Goal: Task Accomplishment & Management: Use online tool/utility

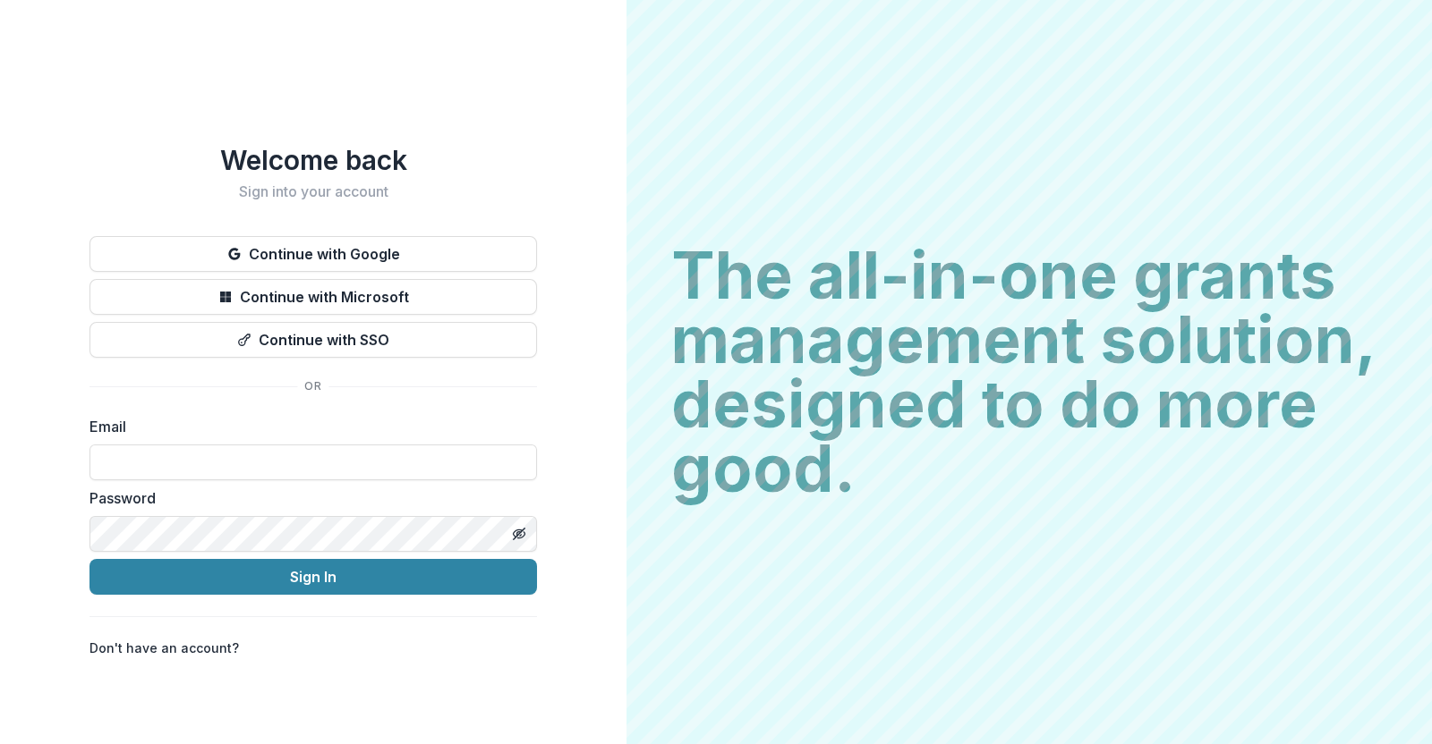
type input "**********"
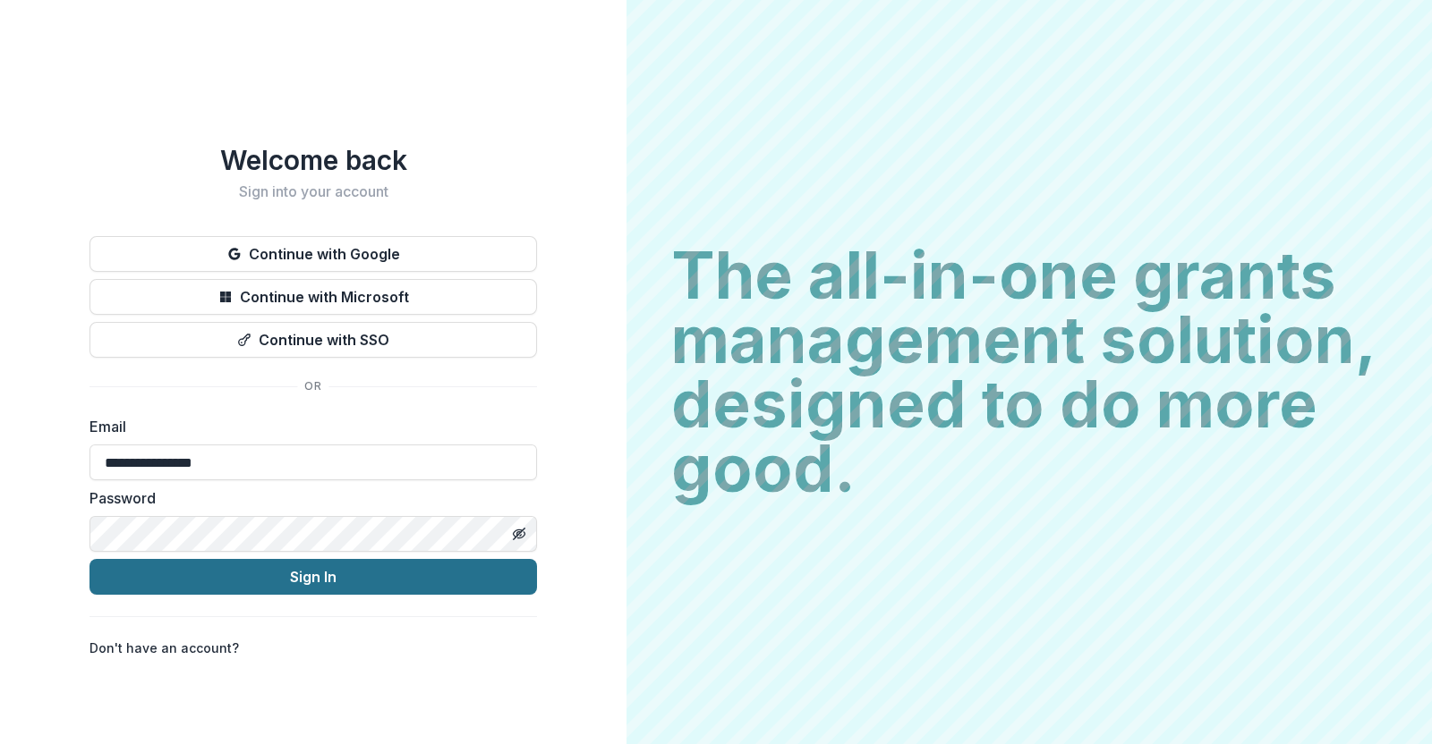
click at [291, 584] on button "Sign In" at bounding box center [312, 577] width 447 height 36
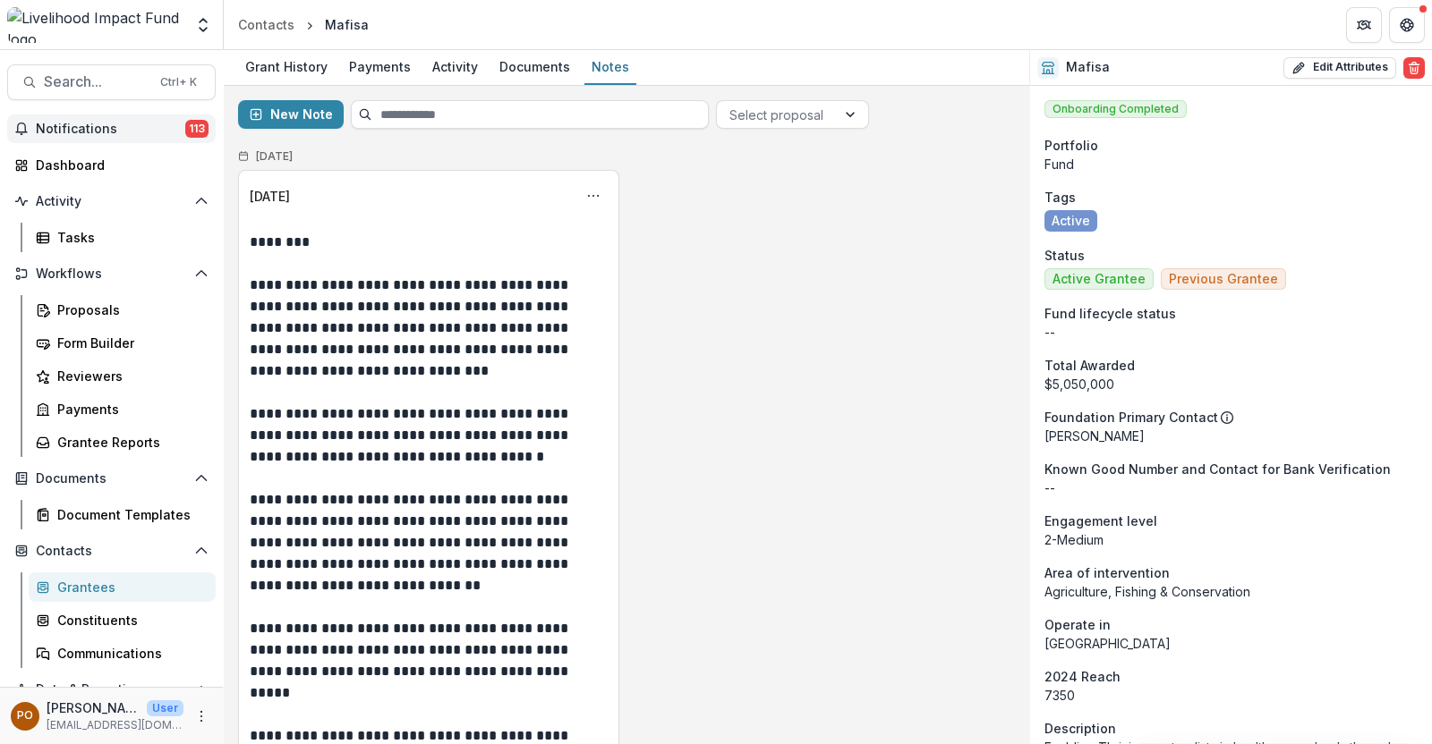
click at [113, 129] on span "Notifications" at bounding box center [110, 129] width 149 height 15
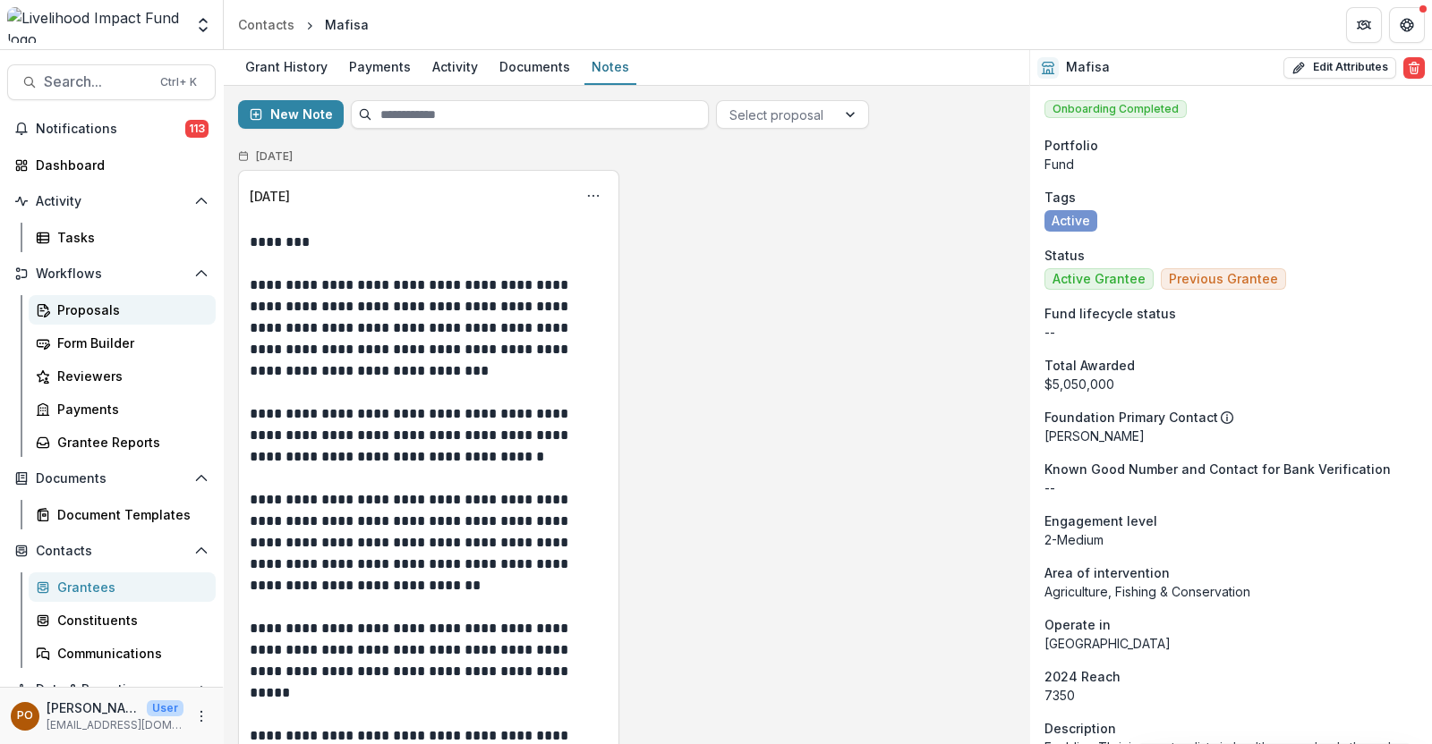
click at [73, 310] on div "Proposals" at bounding box center [129, 310] width 144 height 19
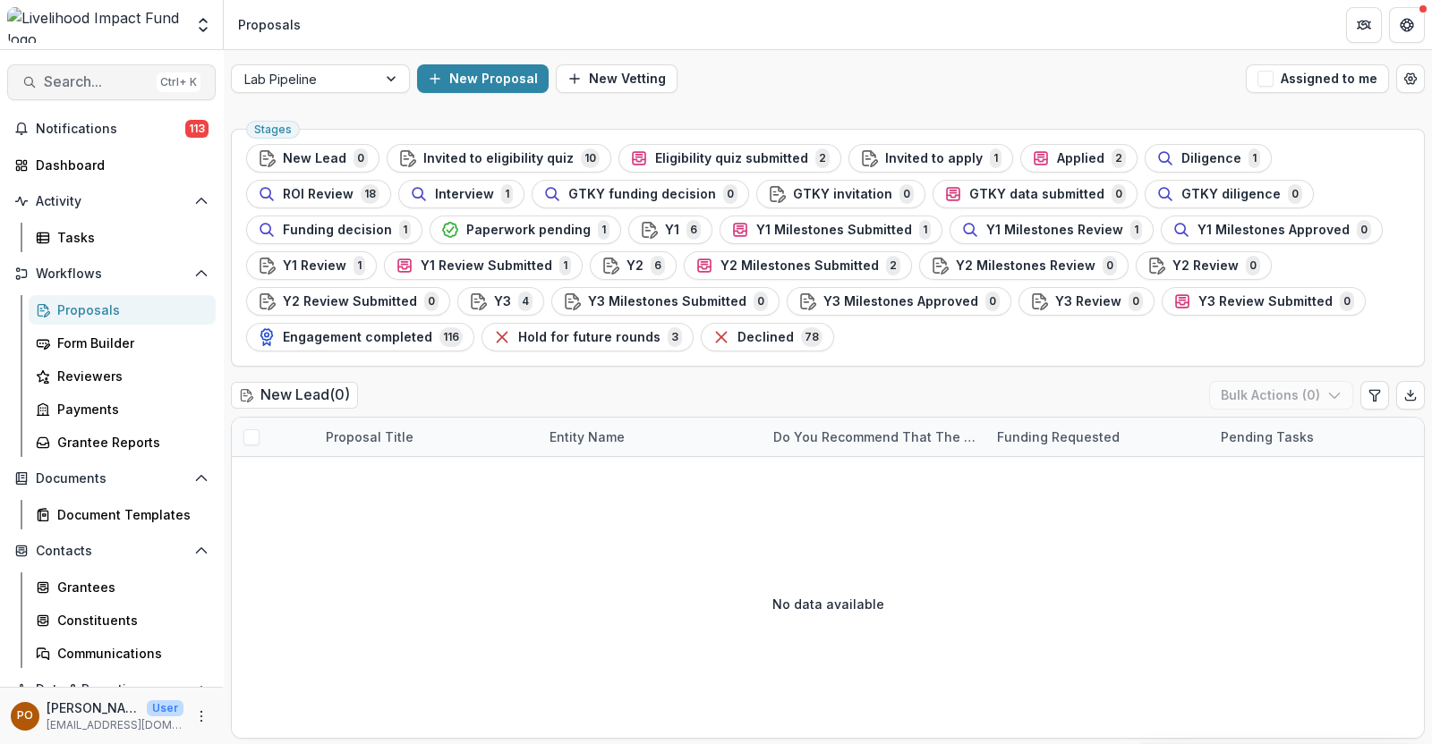
click at [82, 85] on span "Search..." at bounding box center [97, 81] width 106 height 17
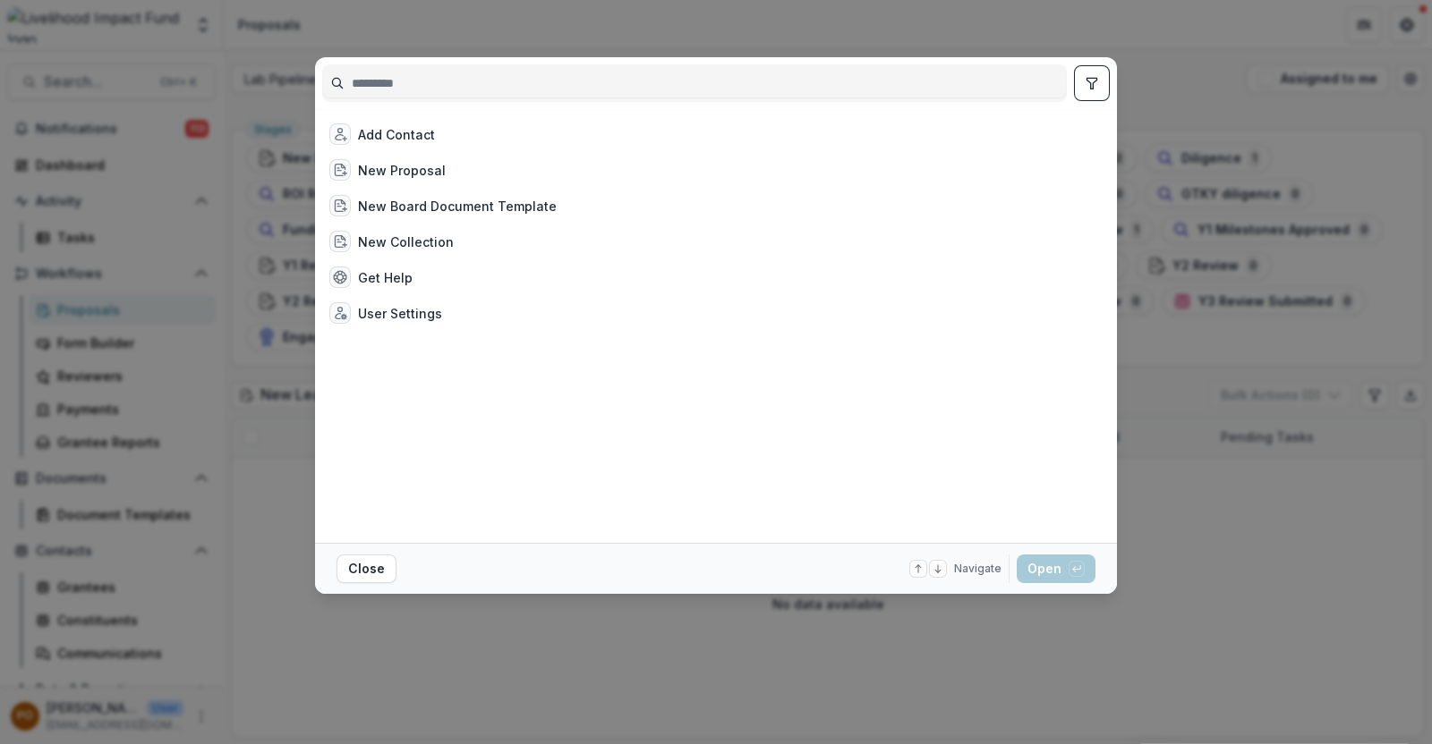
click at [209, 48] on div "Add Contact New Proposal New Board Document Template New Collection Get Help Us…" at bounding box center [716, 372] width 1432 height 744
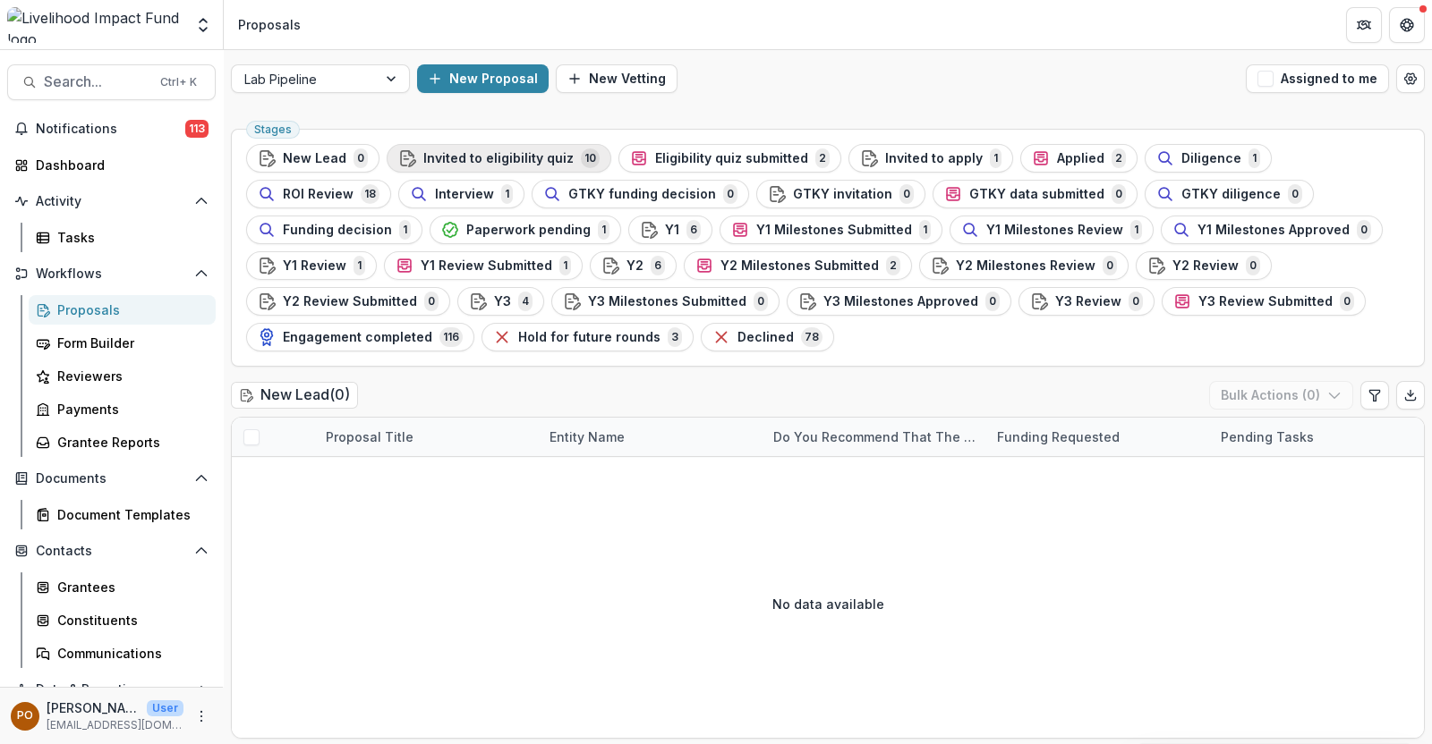
click at [523, 158] on span "Invited to eligibility quiz" at bounding box center [498, 158] width 150 height 15
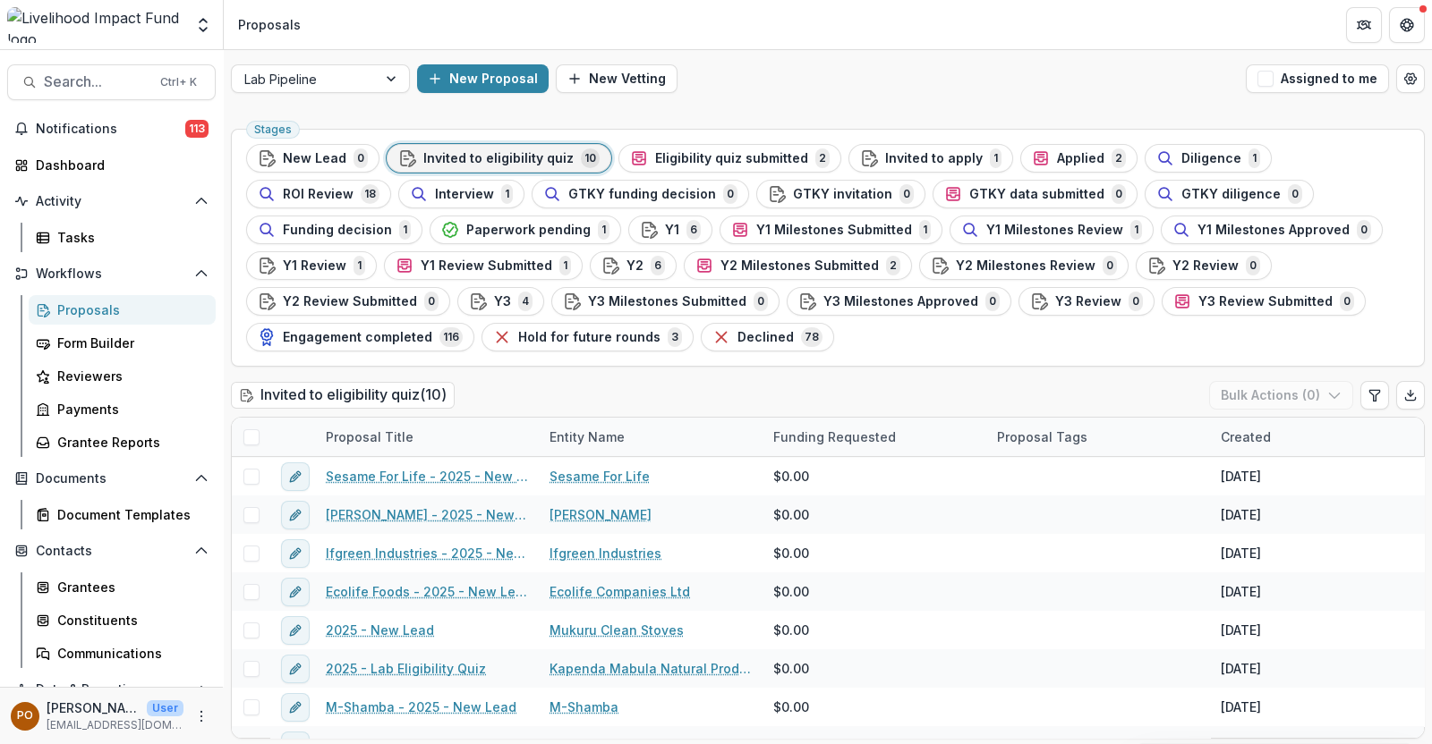
click at [103, 310] on div "Proposals" at bounding box center [129, 310] width 144 height 19
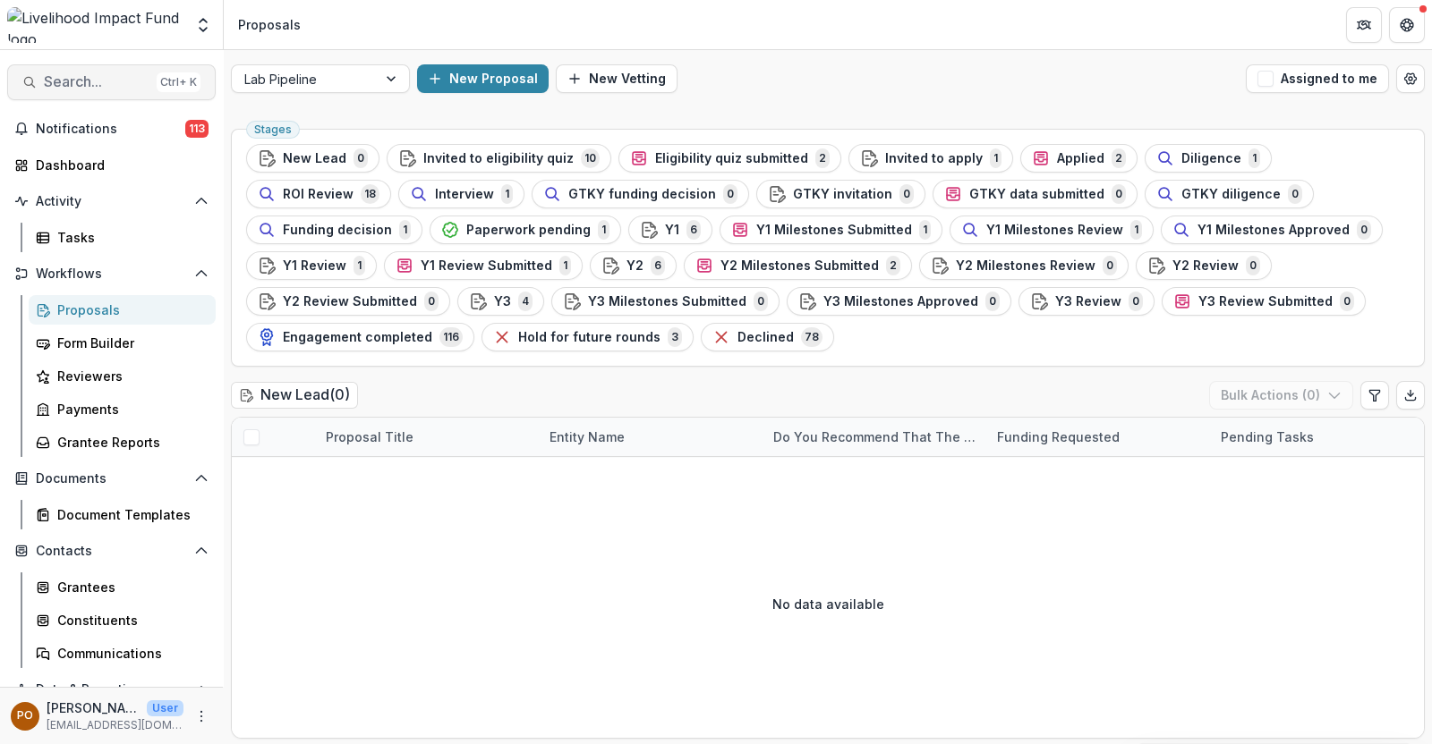
click at [99, 83] on span "Search..." at bounding box center [97, 81] width 106 height 17
click at [95, 73] on div "Add Contact New Proposal New Board Document Template New Collection Get Help Us…" at bounding box center [716, 372] width 1432 height 744
click at [117, 64] on button "Search... Ctrl + K" at bounding box center [111, 82] width 208 height 36
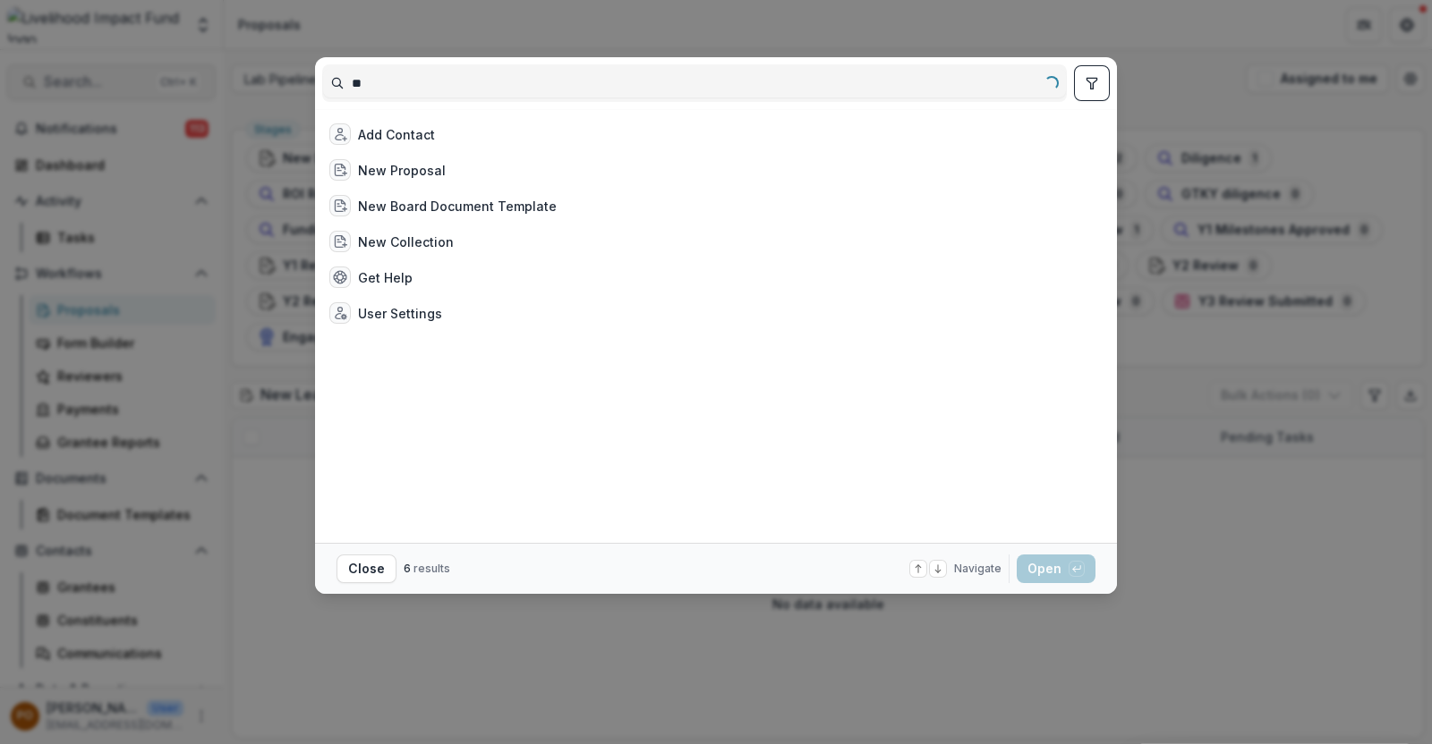
type input "*"
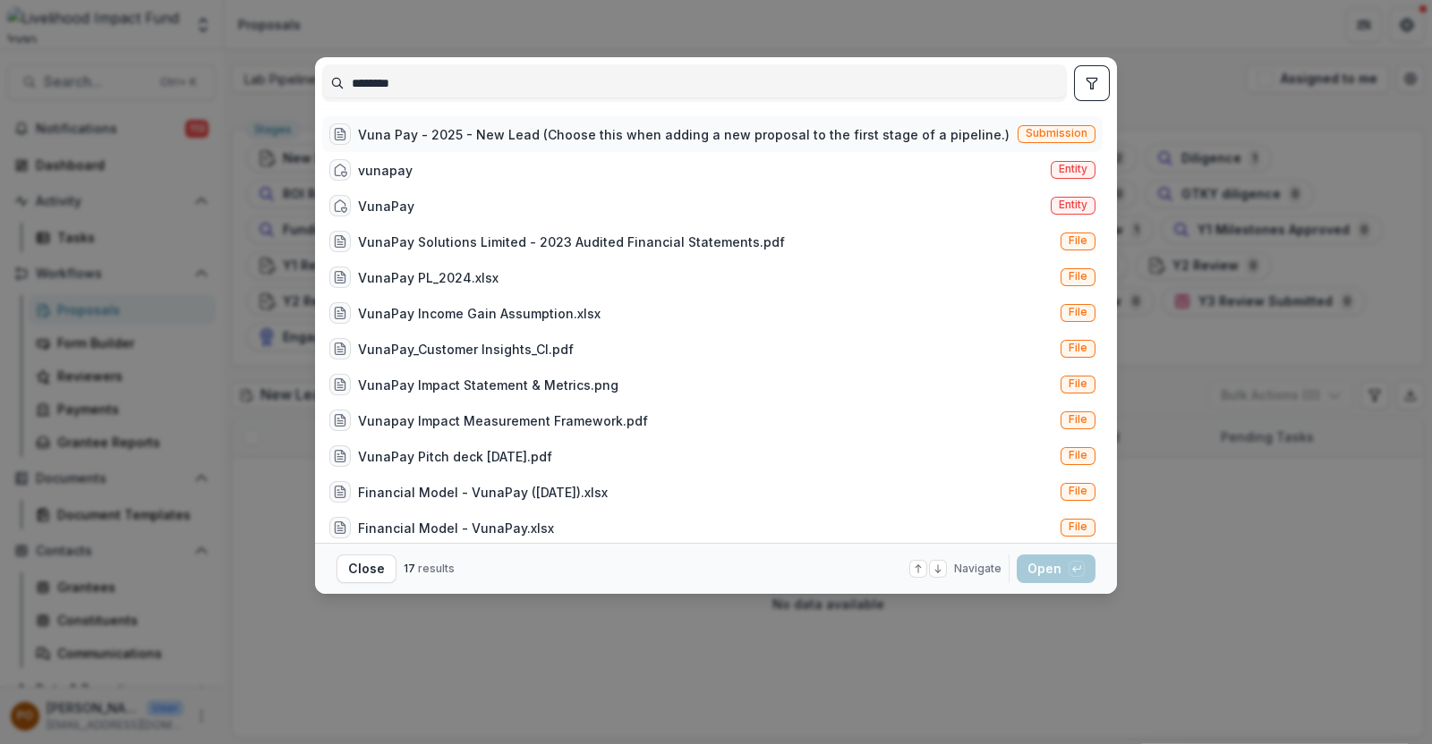
type input "********"
click at [523, 120] on div "Vuna Pay - 2025 - New Lead (Choose this when adding a new proposal to the first…" at bounding box center [712, 134] width 780 height 36
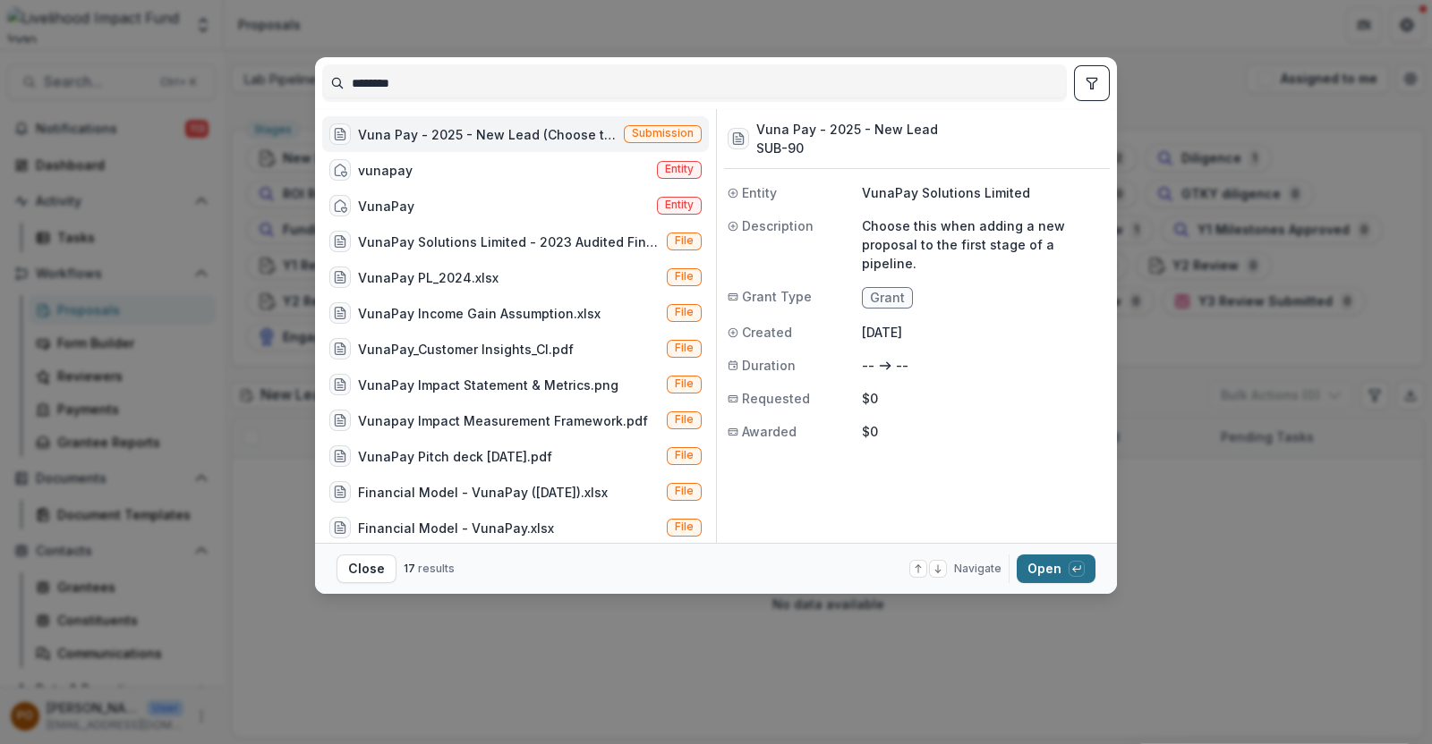
click at [1048, 571] on button "Open with enter key" at bounding box center [1055, 569] width 79 height 29
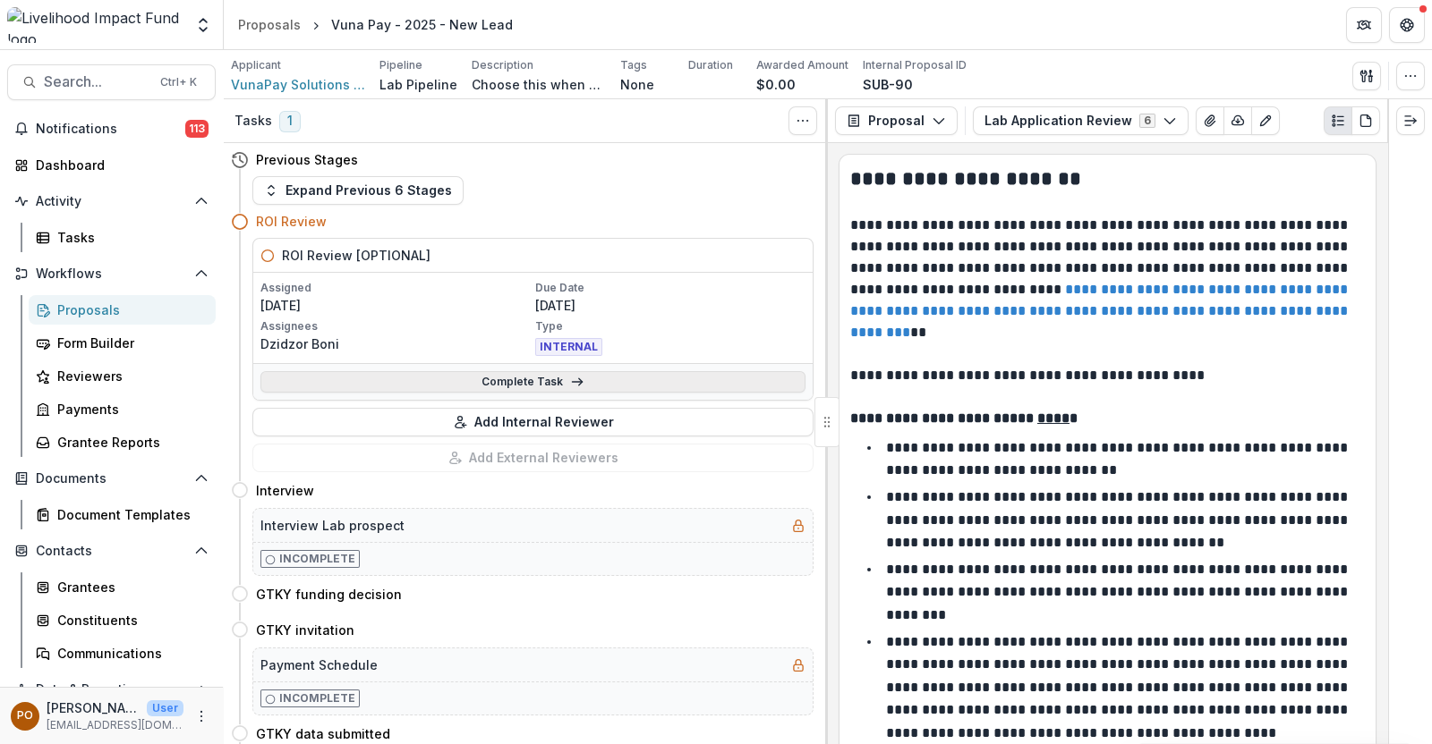
click at [516, 371] on link "Complete Task" at bounding box center [532, 381] width 545 height 21
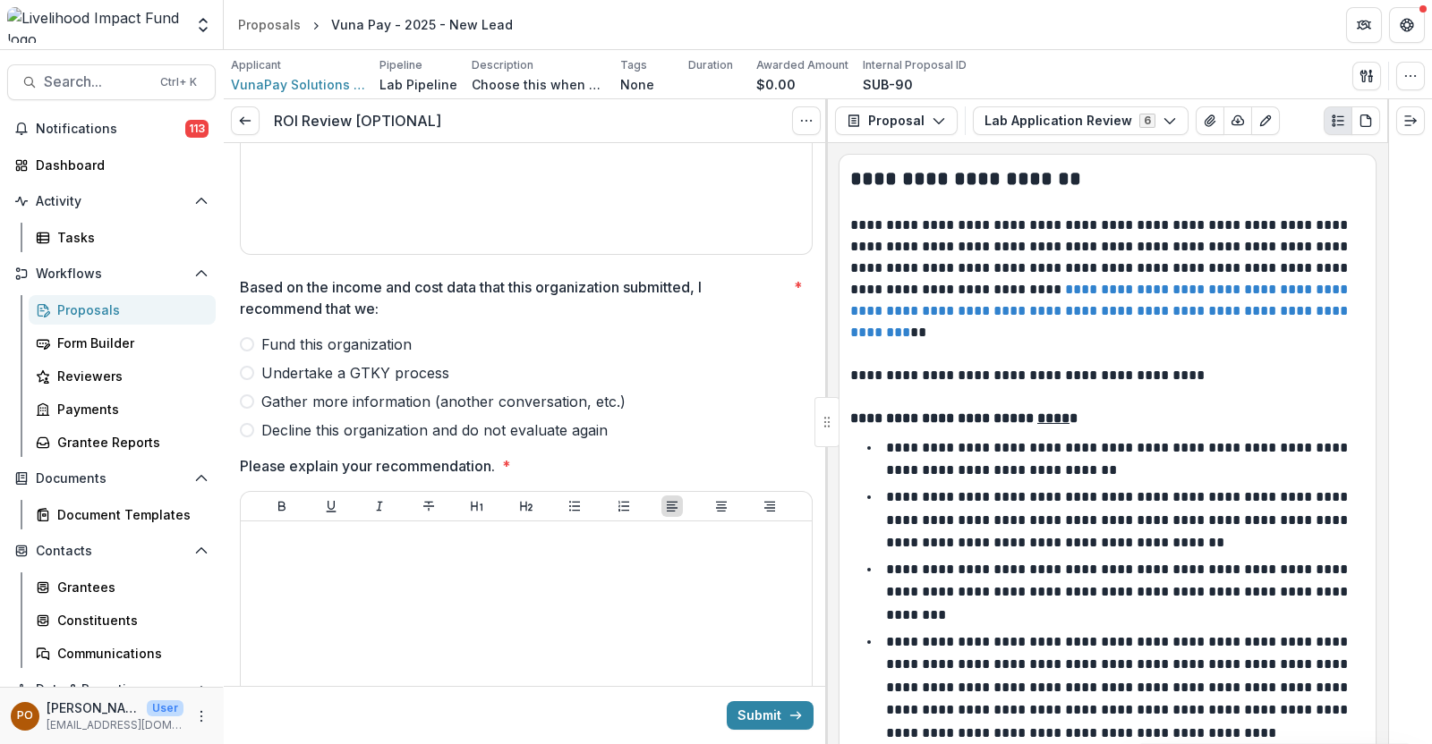
scroll to position [2177, 0]
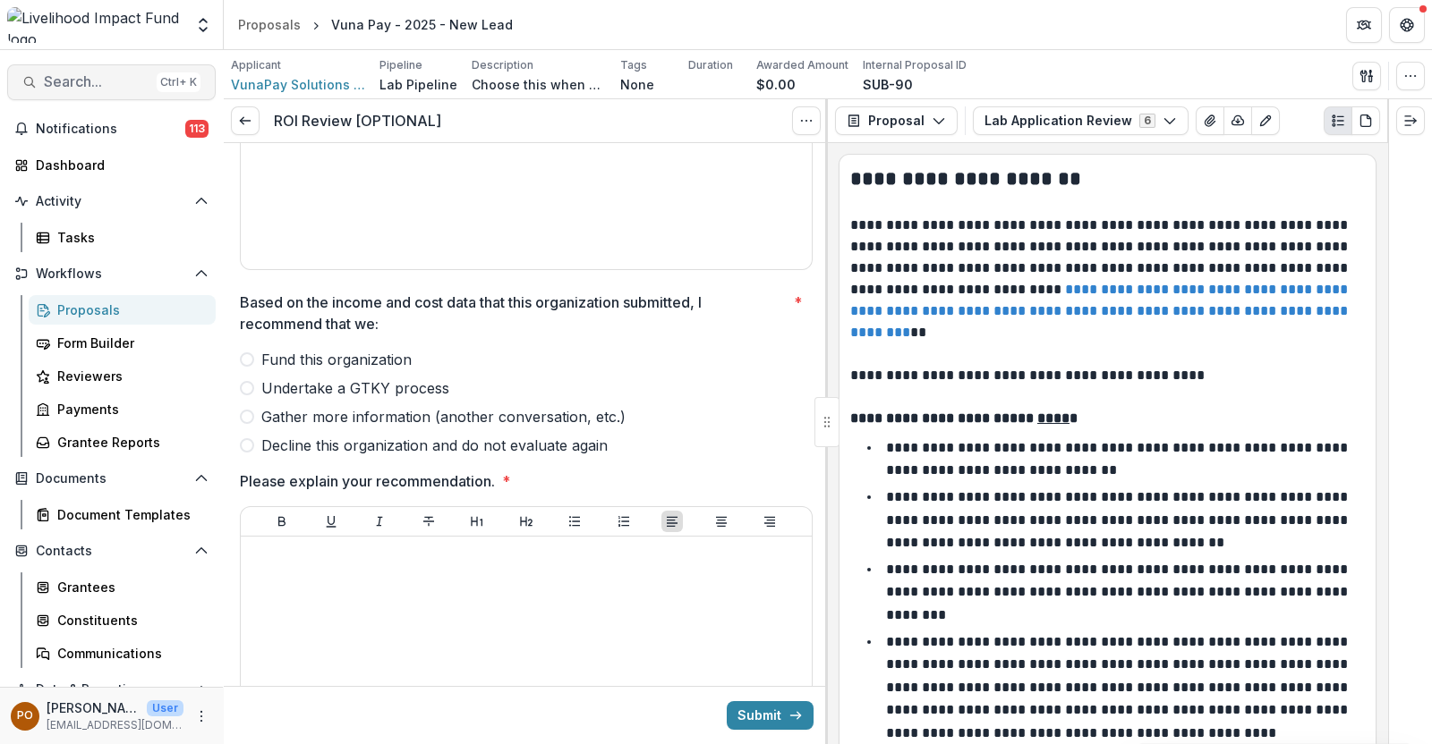
click at [66, 73] on span "Search..." at bounding box center [97, 81] width 106 height 17
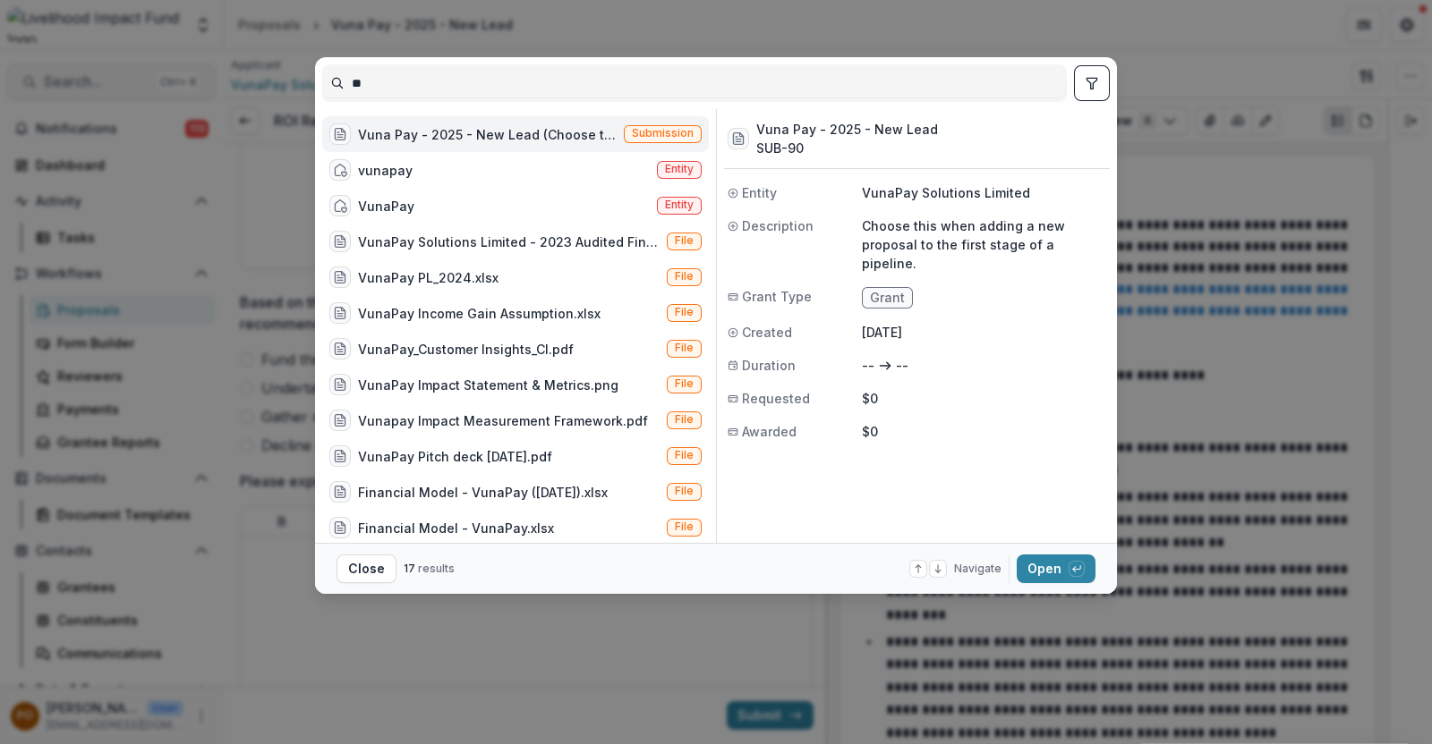
type input "*"
type input "********"
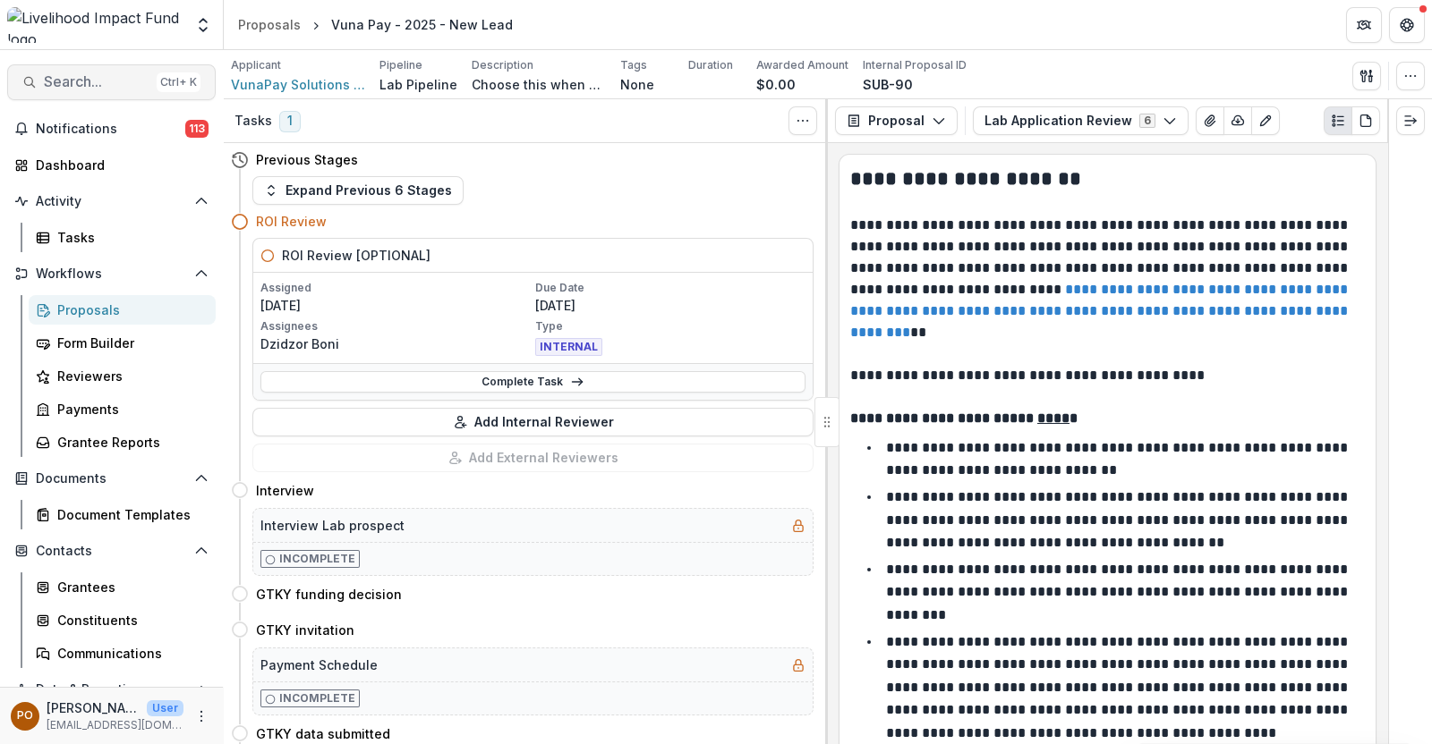
click at [90, 82] on span "Search..." at bounding box center [97, 81] width 106 height 17
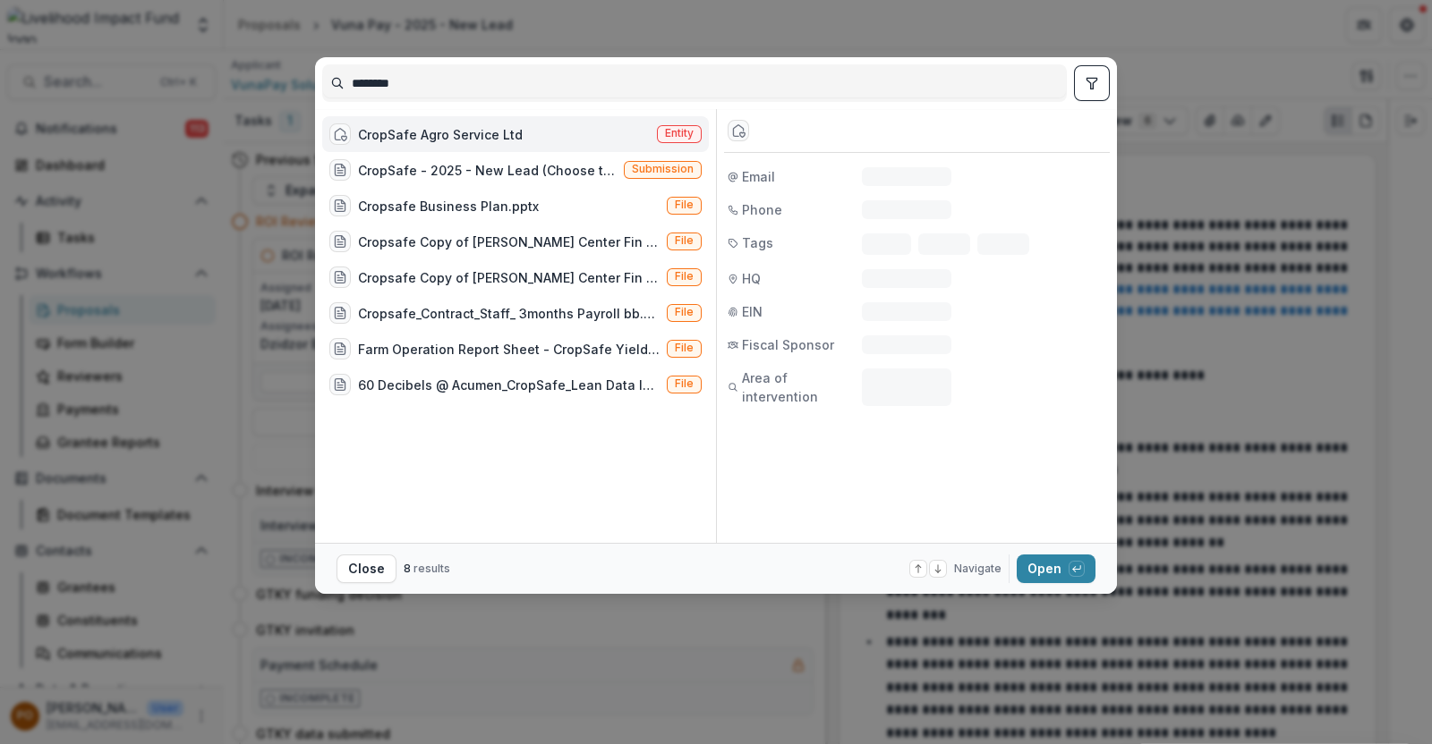
click at [479, 134] on div "CropSafe Agro Service Ltd" at bounding box center [440, 134] width 165 height 19
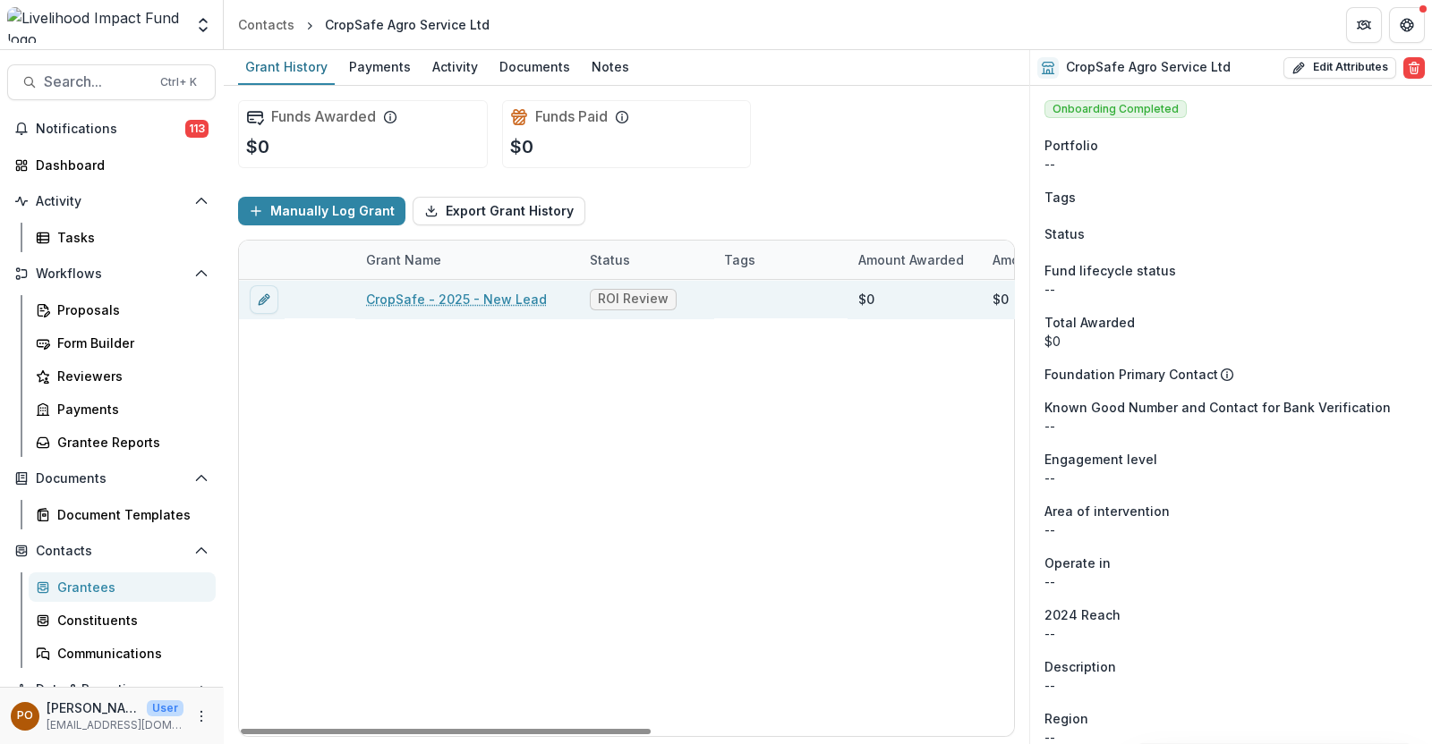
click at [413, 298] on link "CropSafe - 2025 - New Lead" at bounding box center [456, 299] width 181 height 19
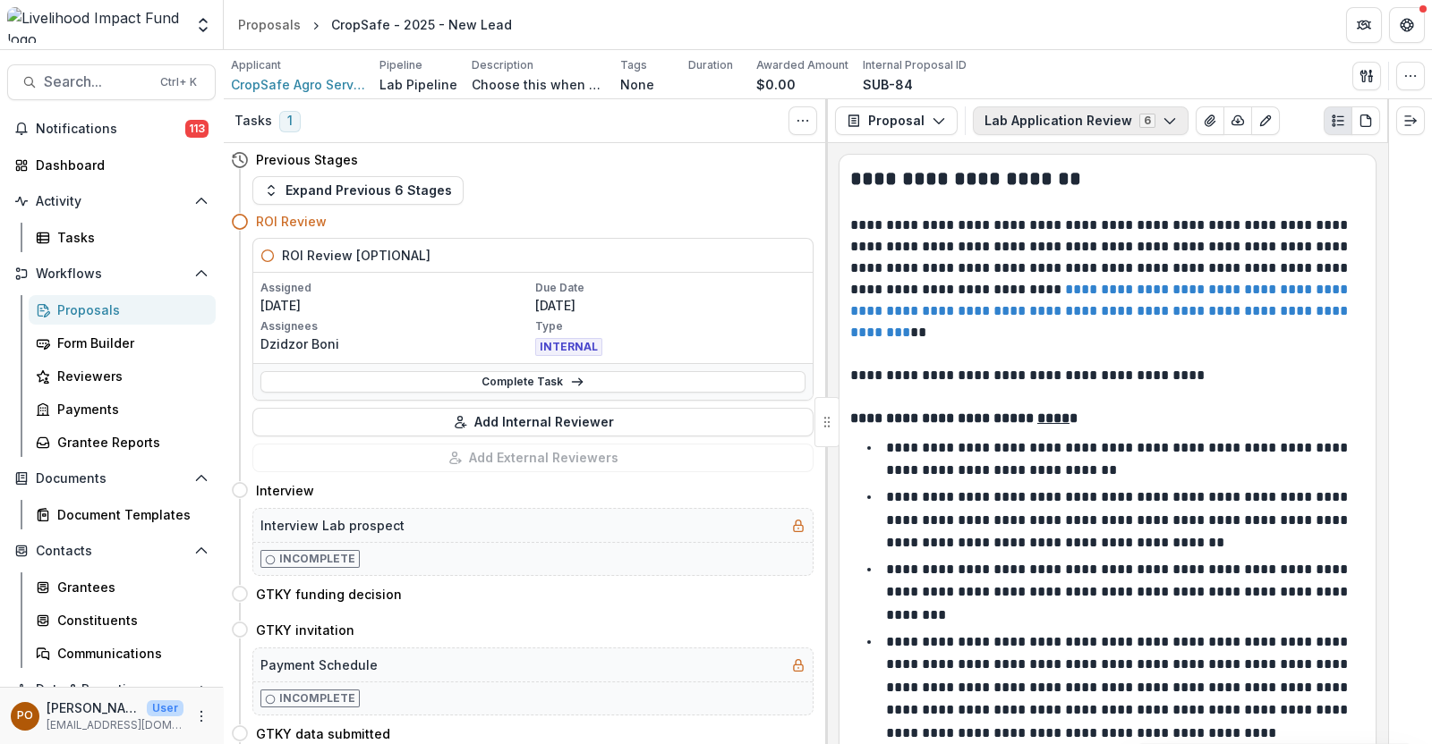
click at [1162, 118] on icon "button" at bounding box center [1169, 121] width 14 height 14
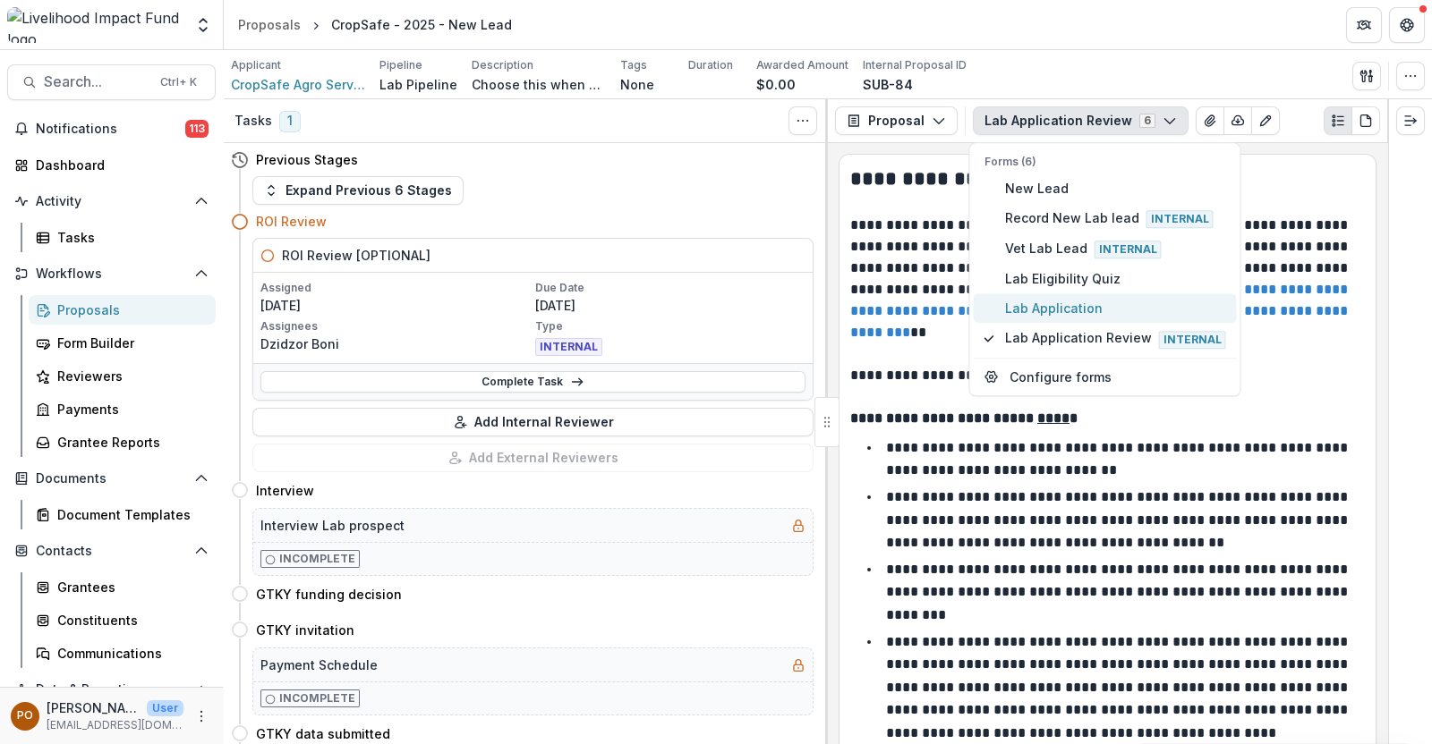
click at [1073, 305] on span "Lab Application" at bounding box center [1115, 309] width 221 height 19
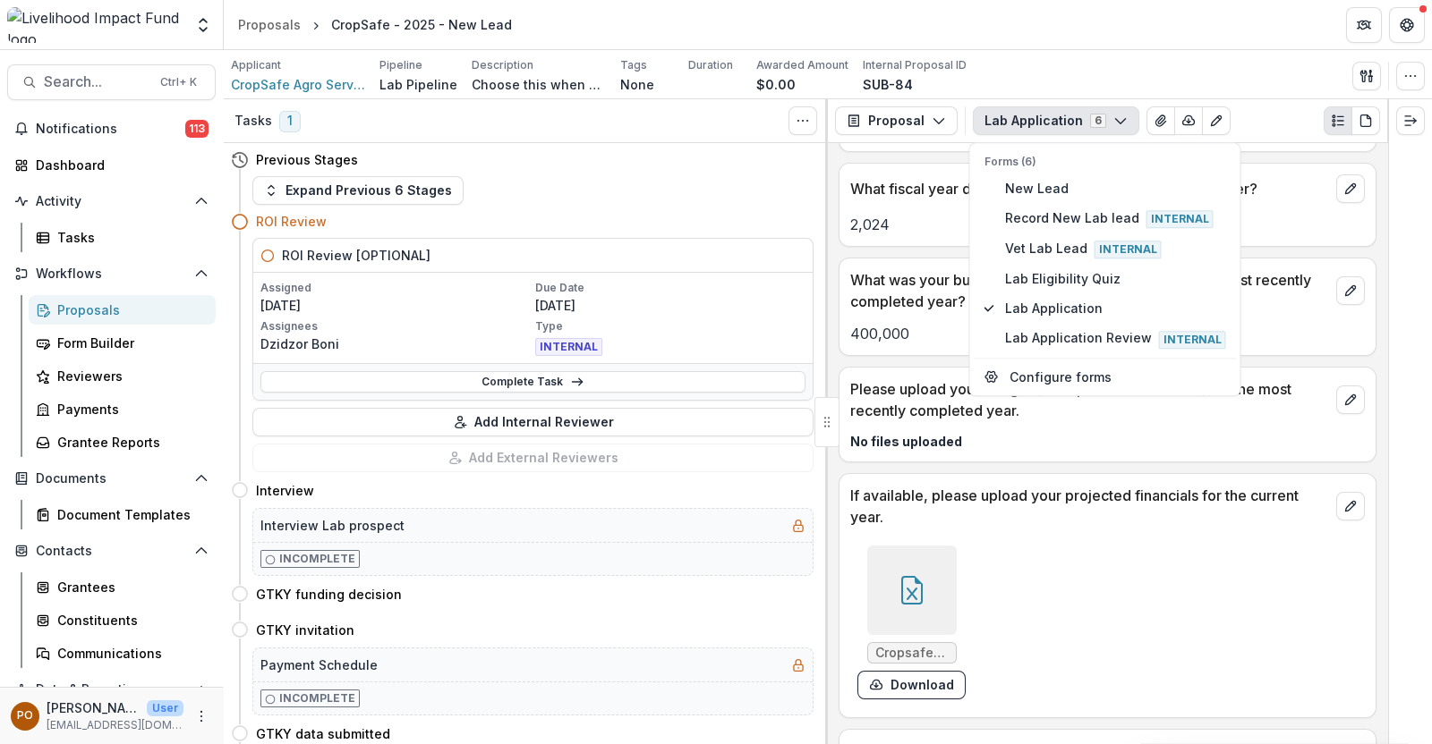
scroll to position [2461, 0]
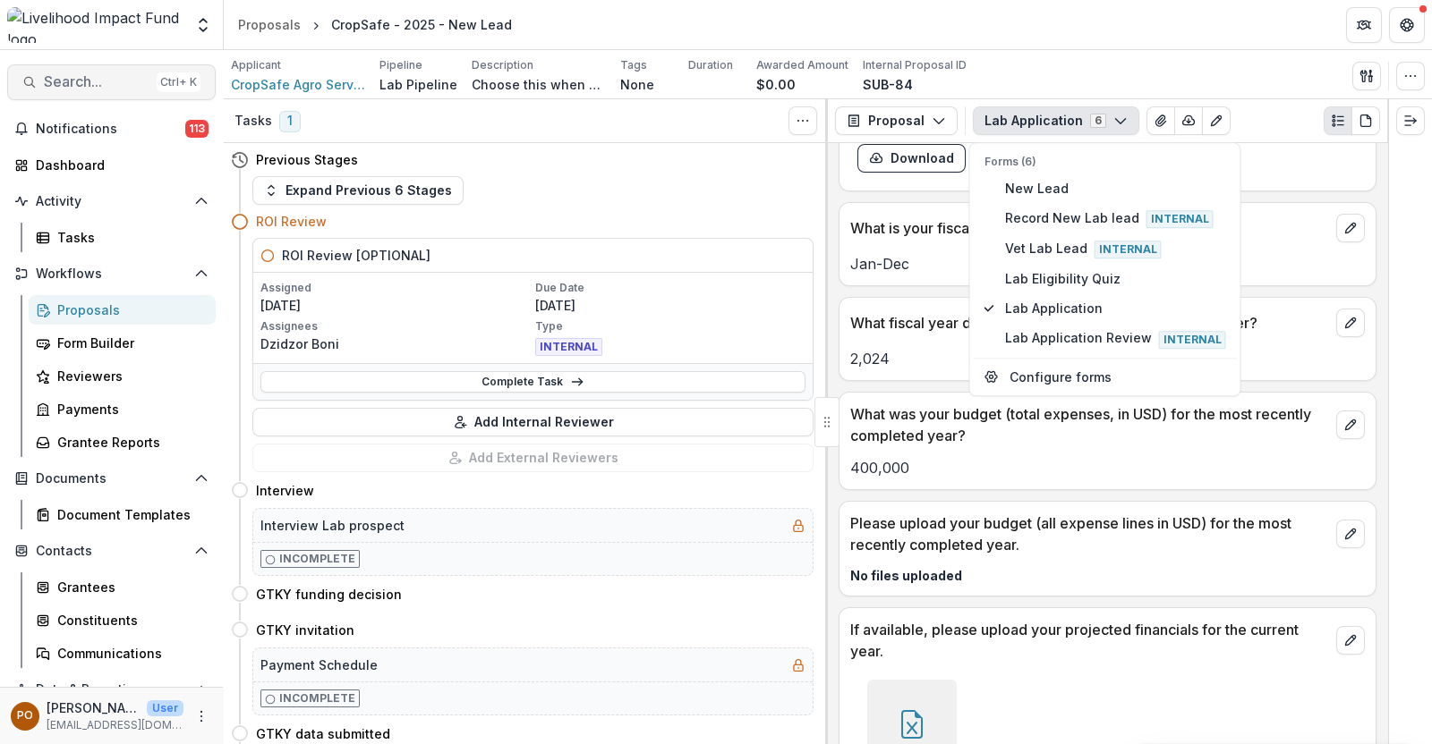
click at [107, 73] on span "Search..." at bounding box center [97, 81] width 106 height 17
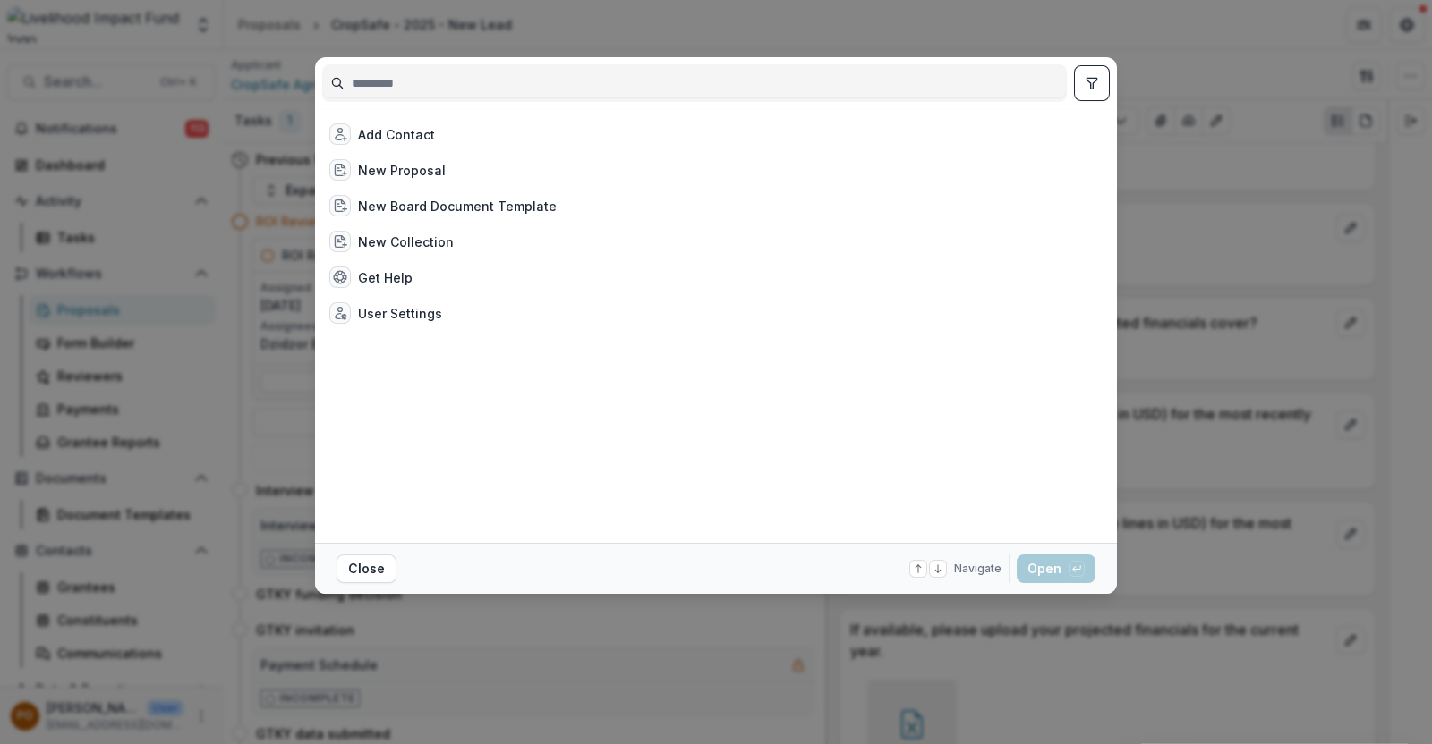
click at [80, 321] on div "Add Contact New Proposal New Board Document Template New Collection Get Help Us…" at bounding box center [716, 372] width 1432 height 744
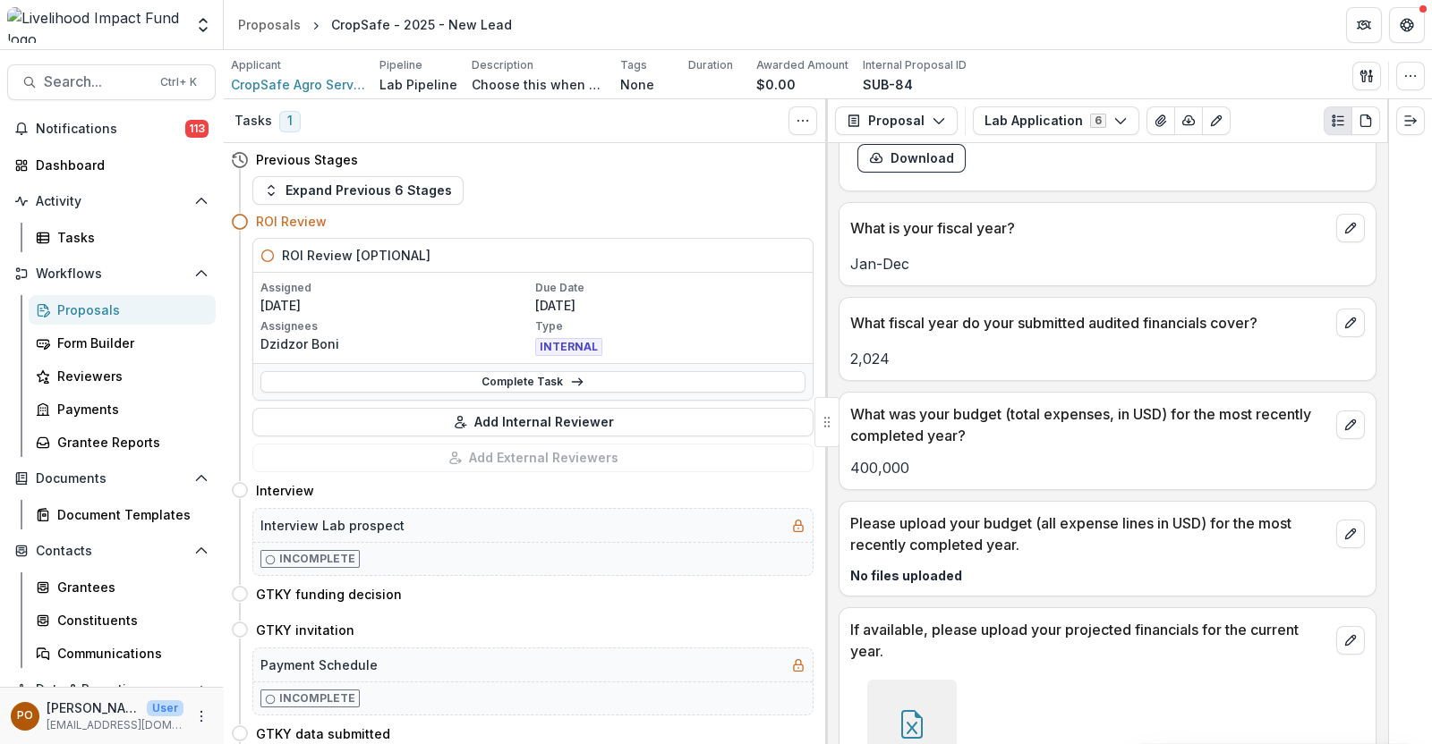
click at [619, 191] on div "Expand Previous 6 Stages" at bounding box center [532, 190] width 561 height 29
